Goal: Task Accomplishment & Management: Use online tool/utility

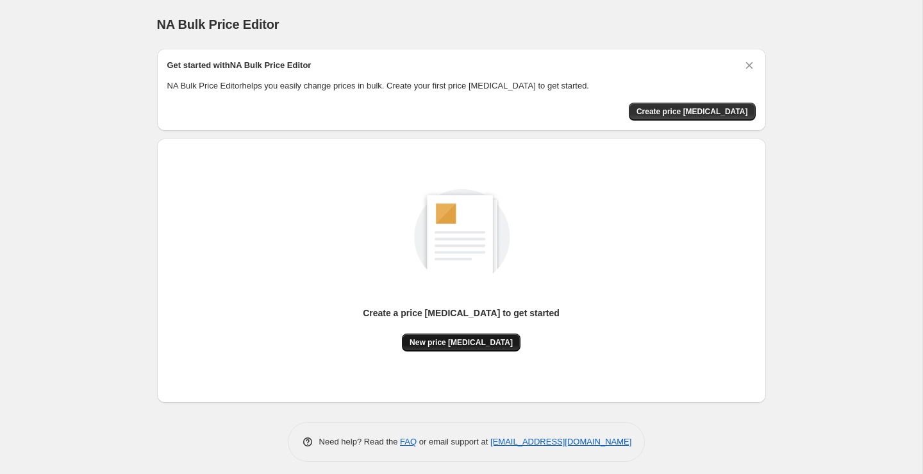
click at [483, 335] on button "New price [MEDICAL_DATA]" at bounding box center [461, 342] width 119 height 18
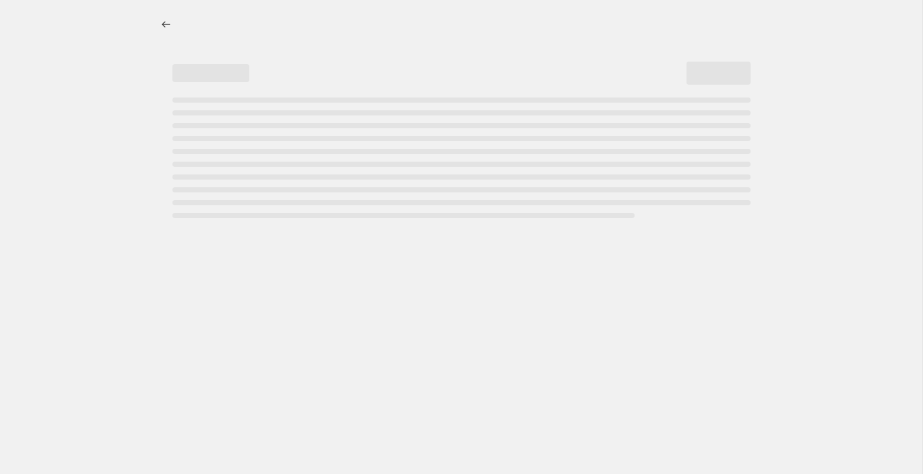
select select "percentage"
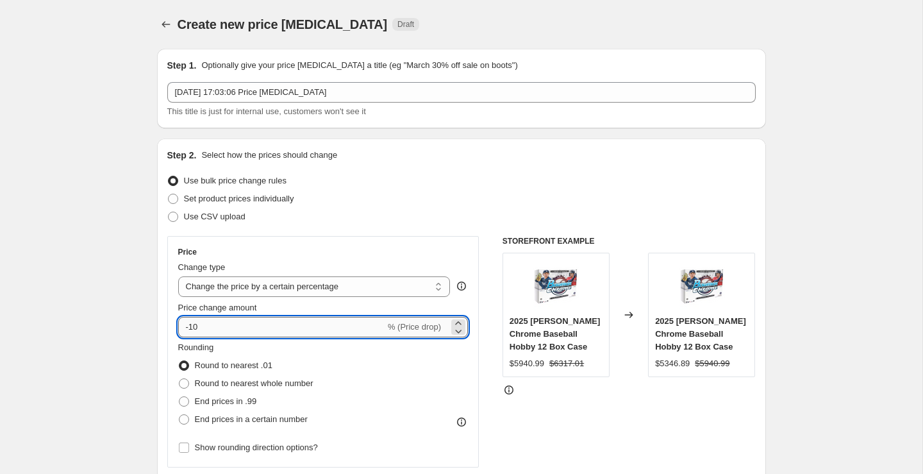
click at [341, 324] on input "-10" at bounding box center [281, 327] width 207 height 21
type input "-1"
type input "-50"
click at [536, 183] on div "Use bulk price change rules" at bounding box center [461, 181] width 588 height 18
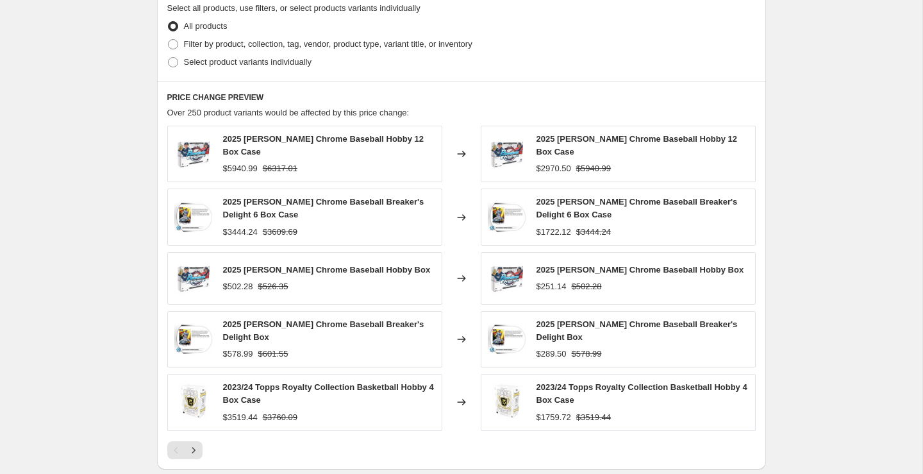
scroll to position [772, 0]
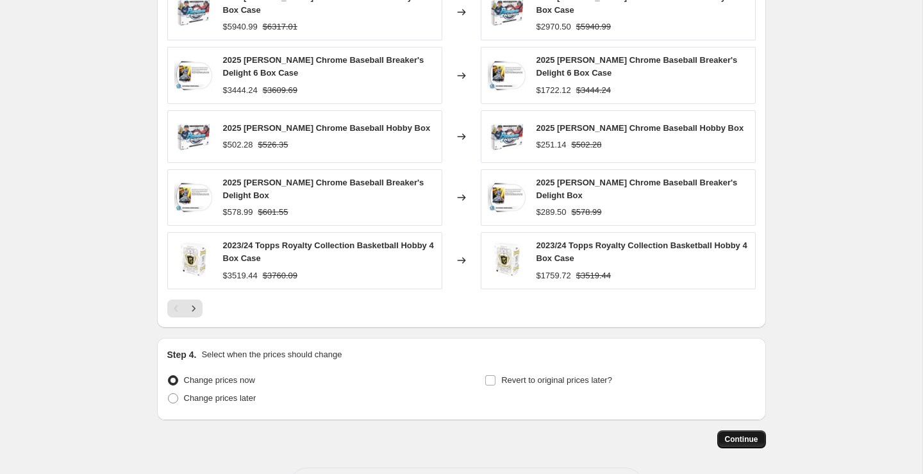
click at [743, 438] on span "Continue" at bounding box center [741, 439] width 33 height 10
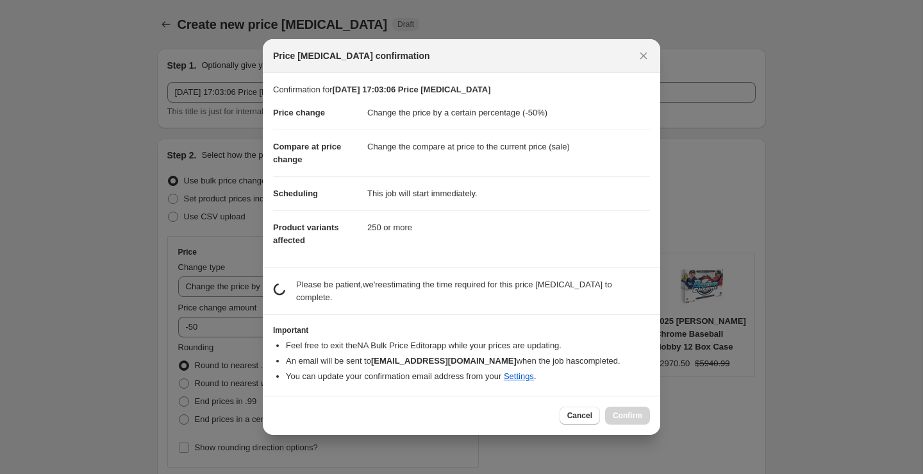
scroll to position [0, 0]
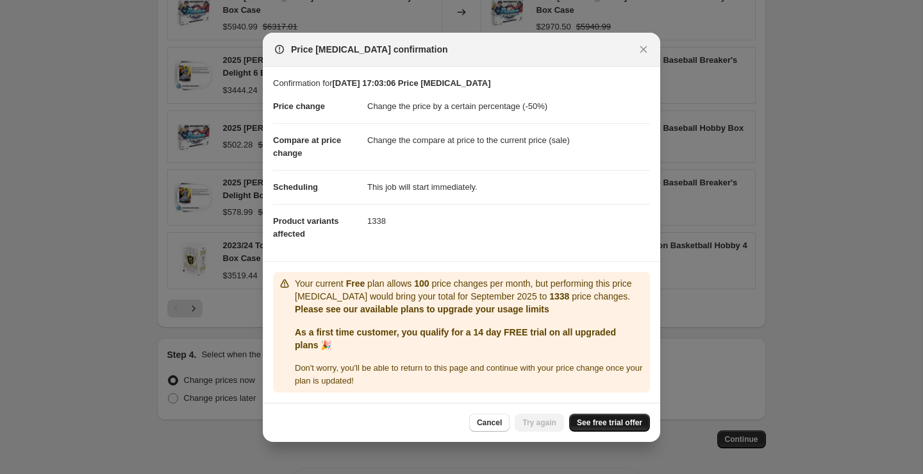
click at [592, 423] on span "See free trial offer" at bounding box center [609, 422] width 65 height 10
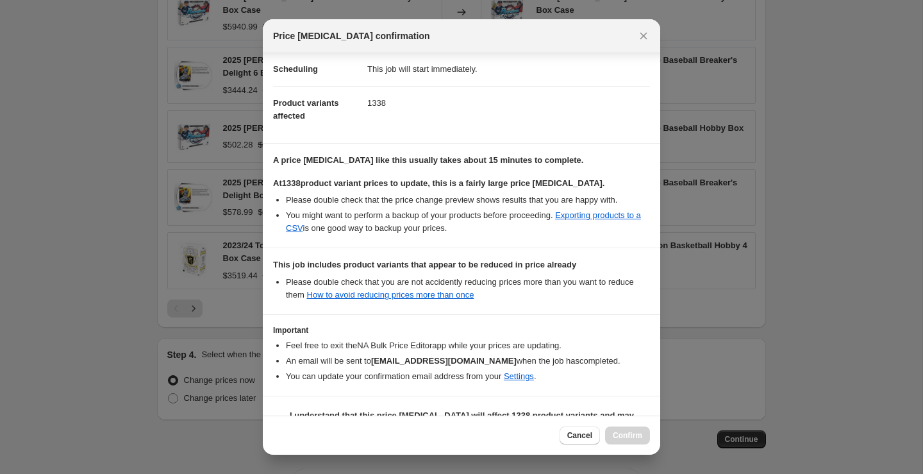
scroll to position [136, 0]
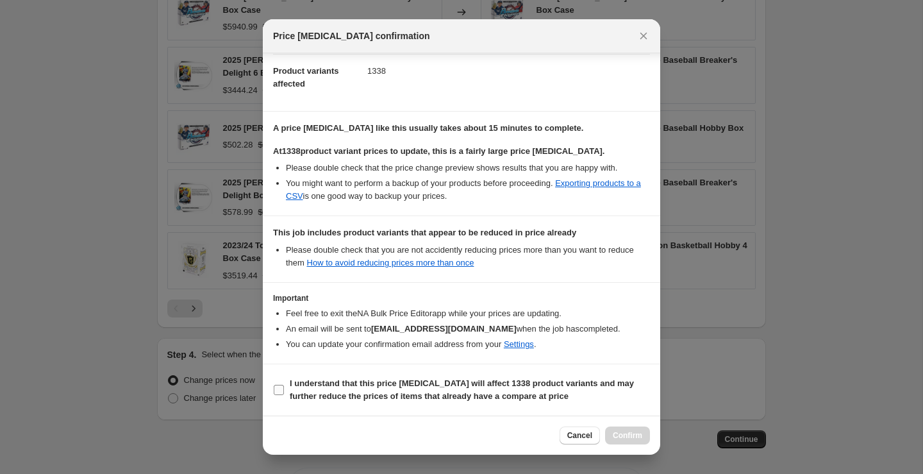
click at [322, 393] on b "I understand that this price [MEDICAL_DATA] will affect 1338 product variants a…" at bounding box center [462, 389] width 344 height 22
click at [284, 393] on input "I understand that this price [MEDICAL_DATA] will affect 1338 product variants a…" at bounding box center [279, 389] width 10 height 10
checkbox input "true"
click at [615, 436] on span "Confirm" at bounding box center [627, 435] width 29 height 10
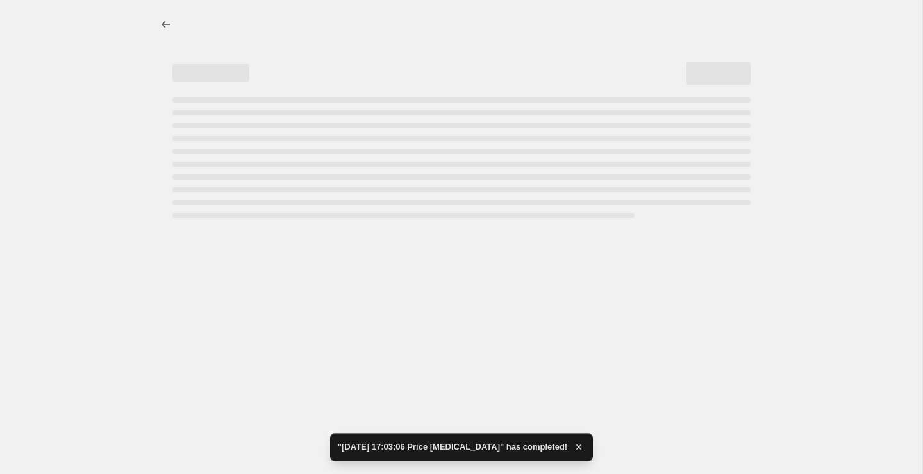
select select "percentage"
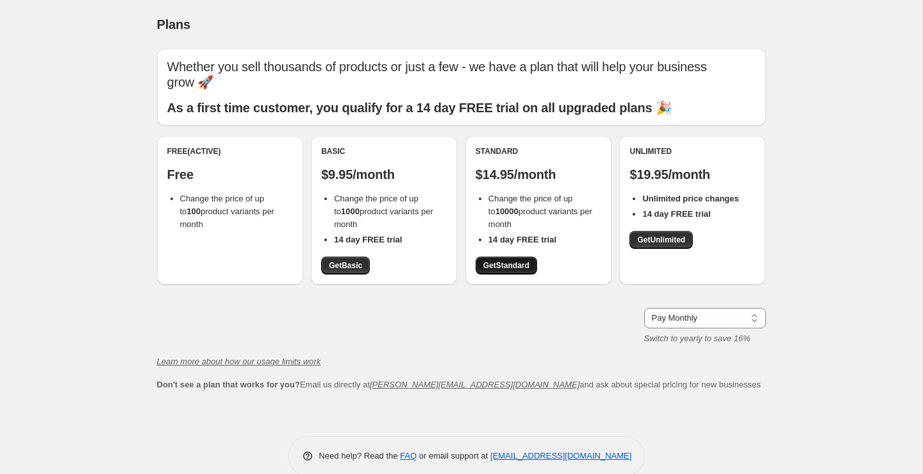
click at [514, 260] on span "Get Standard" at bounding box center [506, 265] width 46 height 10
